Goal: Check status

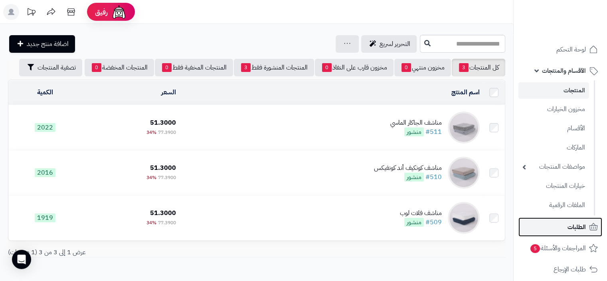
click at [580, 226] on span "الطلبات" at bounding box center [577, 226] width 18 height 11
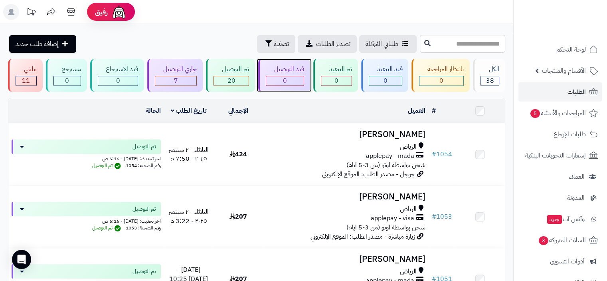
click at [262, 67] on div "قيد التوصيل 0" at bounding box center [284, 75] width 52 height 33
